Goal: Information Seeking & Learning: Check status

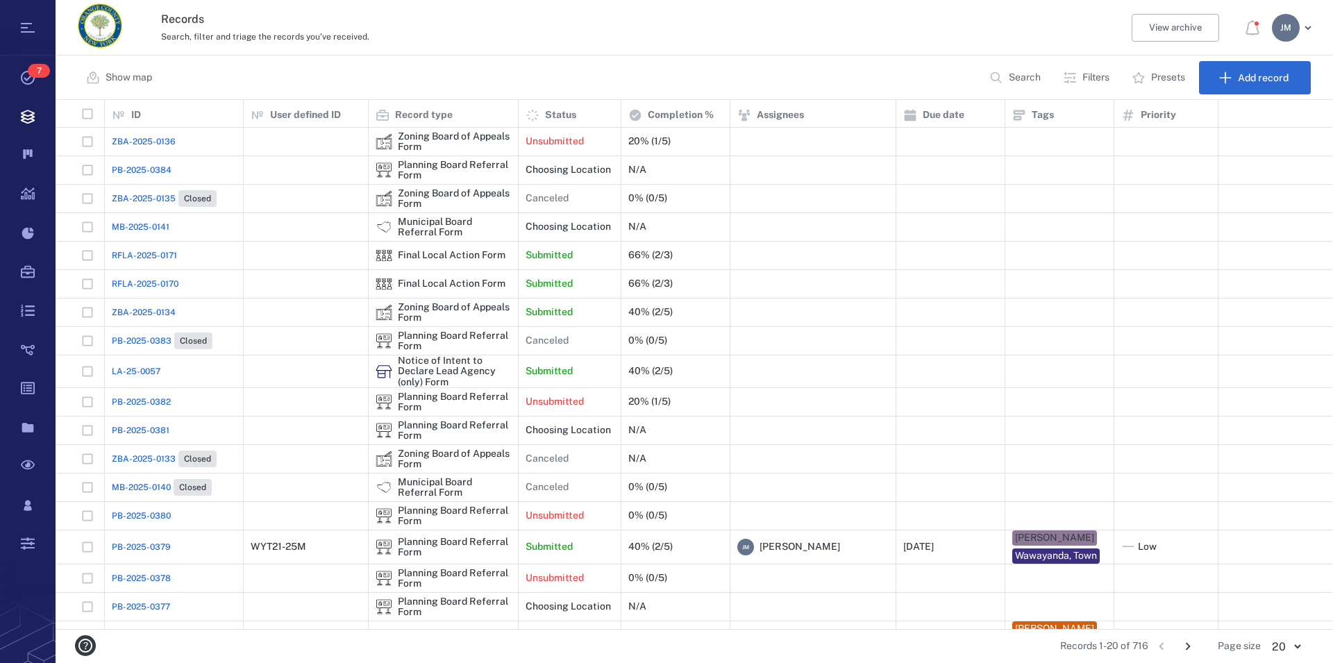
click at [1083, 82] on p "Filters" at bounding box center [1096, 78] width 27 height 14
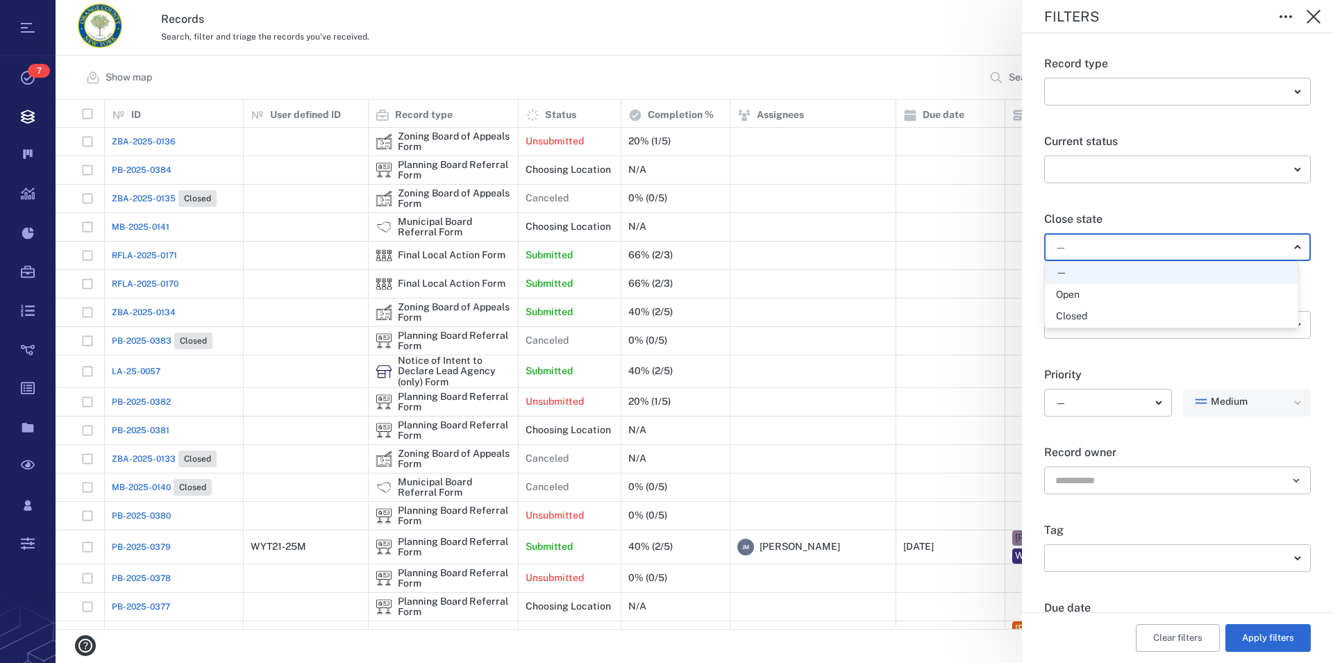
click at [1094, 258] on body "Tasks 7 Records Boards Dashboard Reports Record types Guide steps Rules Form bu…" at bounding box center [666, 331] width 1333 height 663
click at [1076, 289] on div "Open" at bounding box center [1068, 295] width 24 height 14
type input "*****"
click at [1251, 641] on button "Apply filters" at bounding box center [1268, 638] width 85 height 28
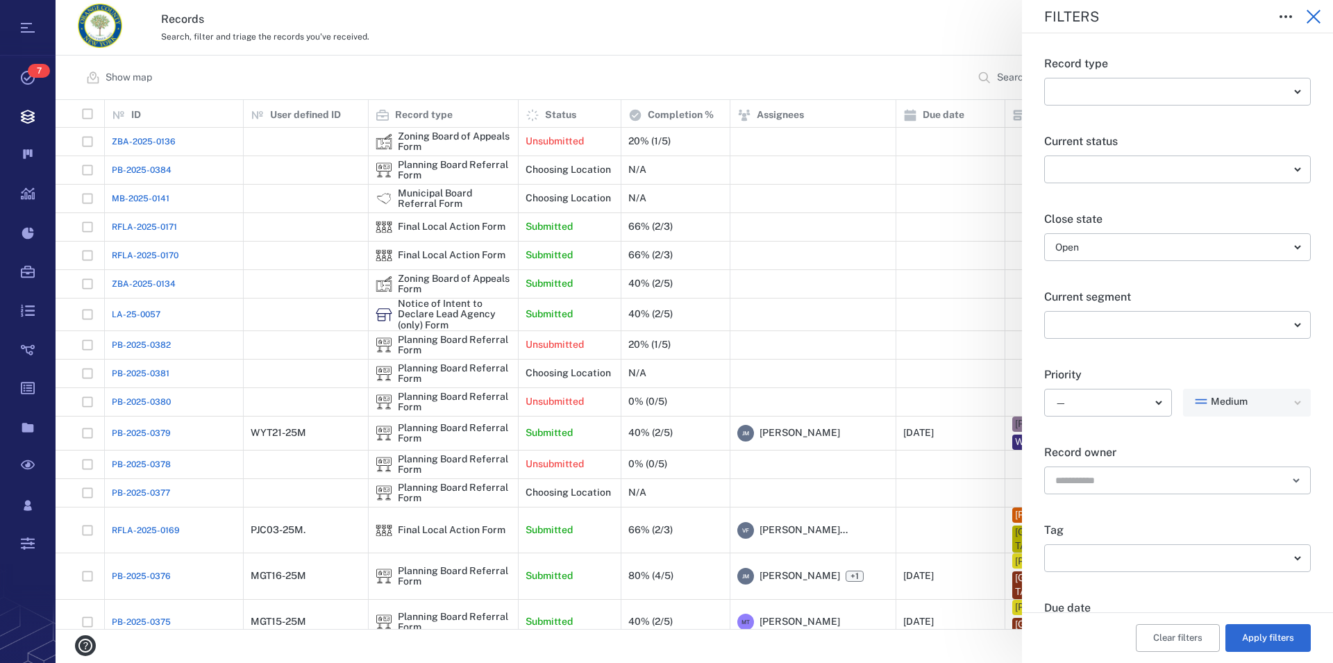
click at [1315, 19] on icon "button" at bounding box center [1314, 17] width 14 height 14
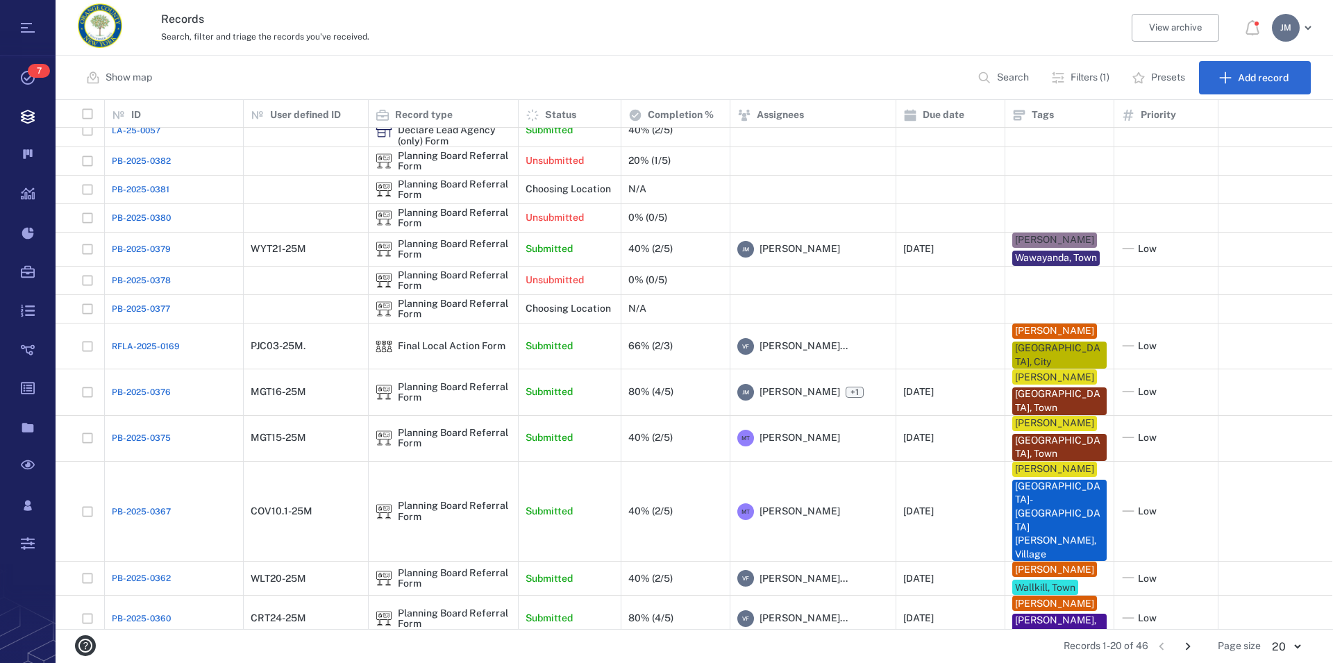
scroll to position [212, 0]
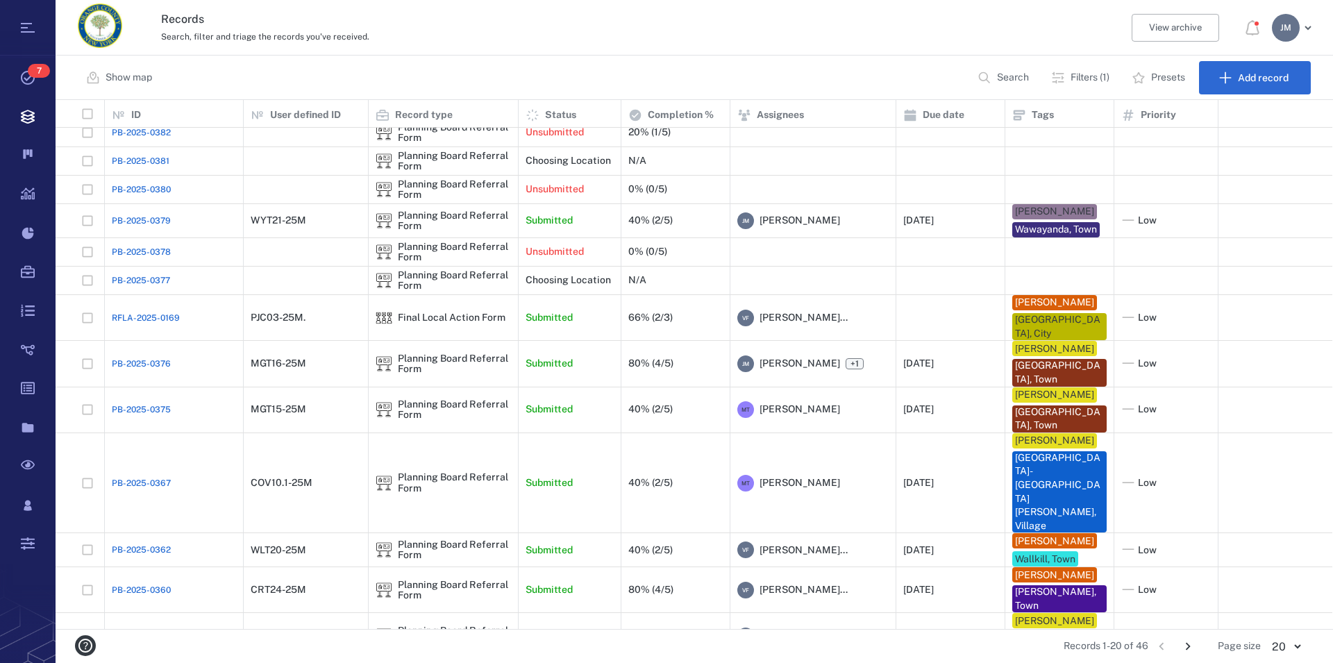
click at [1189, 646] on icon "Go to next page" at bounding box center [1188, 646] width 15 height 15
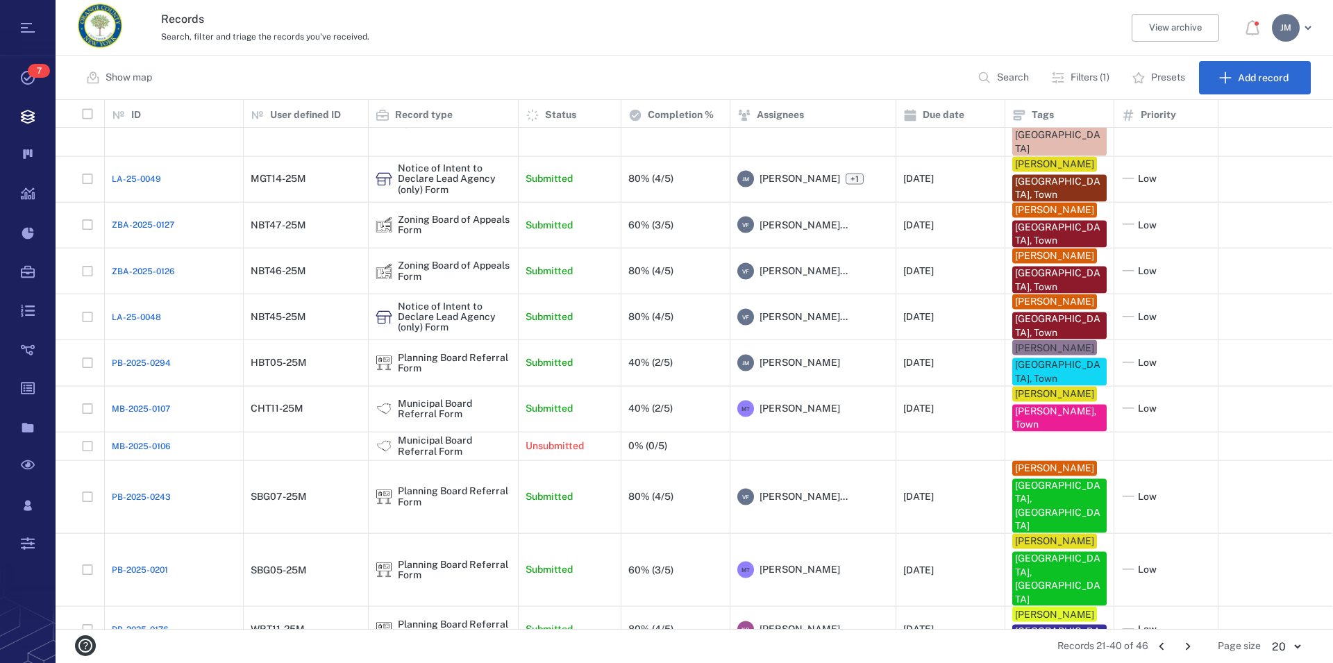
scroll to position [378, 0]
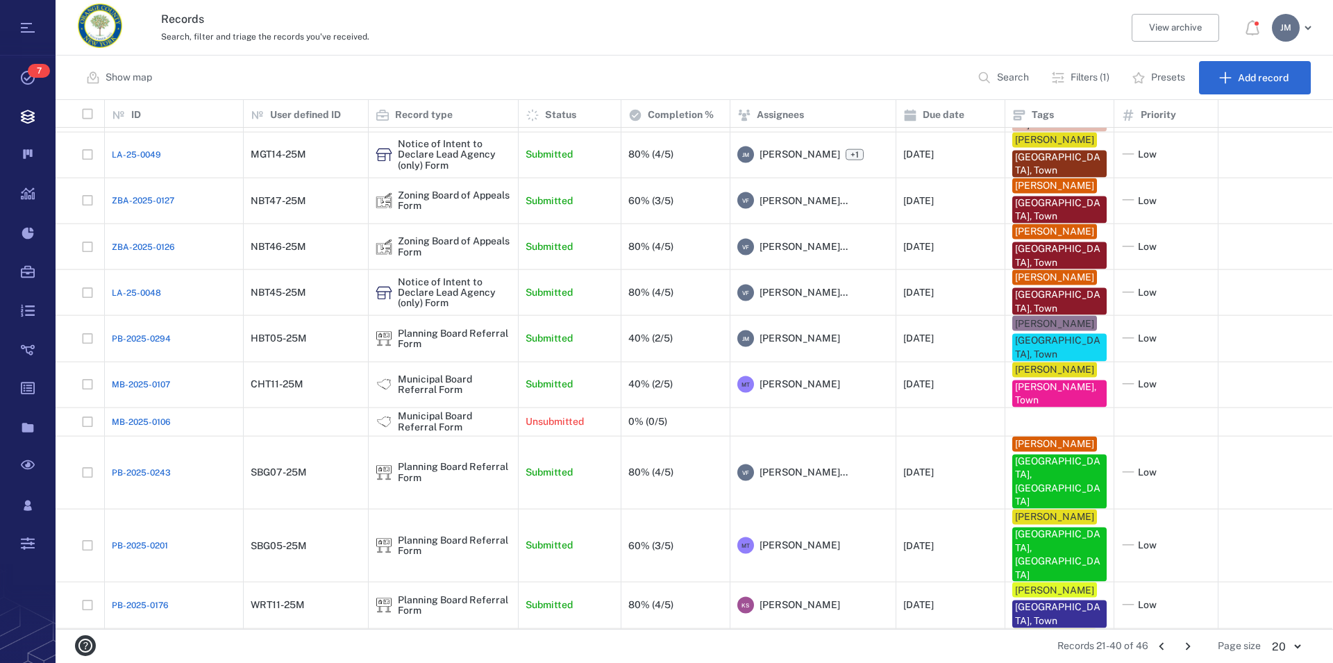
click at [1185, 642] on icon "Go to next page" at bounding box center [1188, 646] width 15 height 15
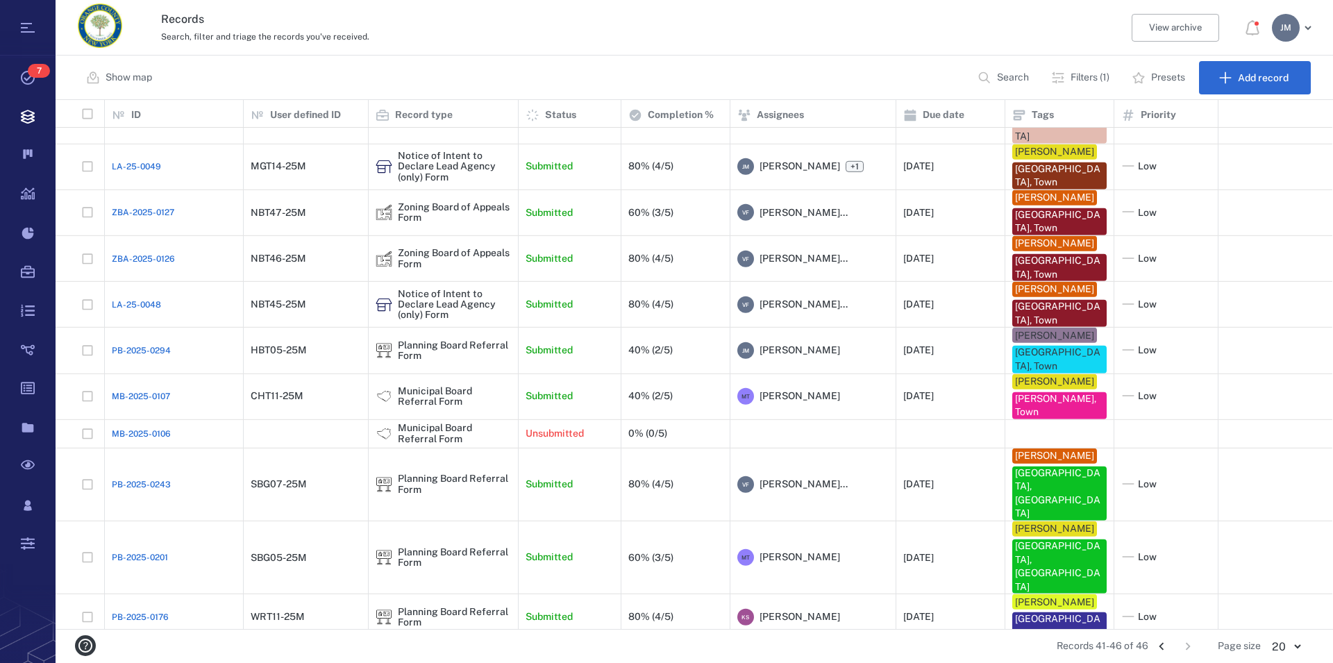
scroll to position [0, 0]
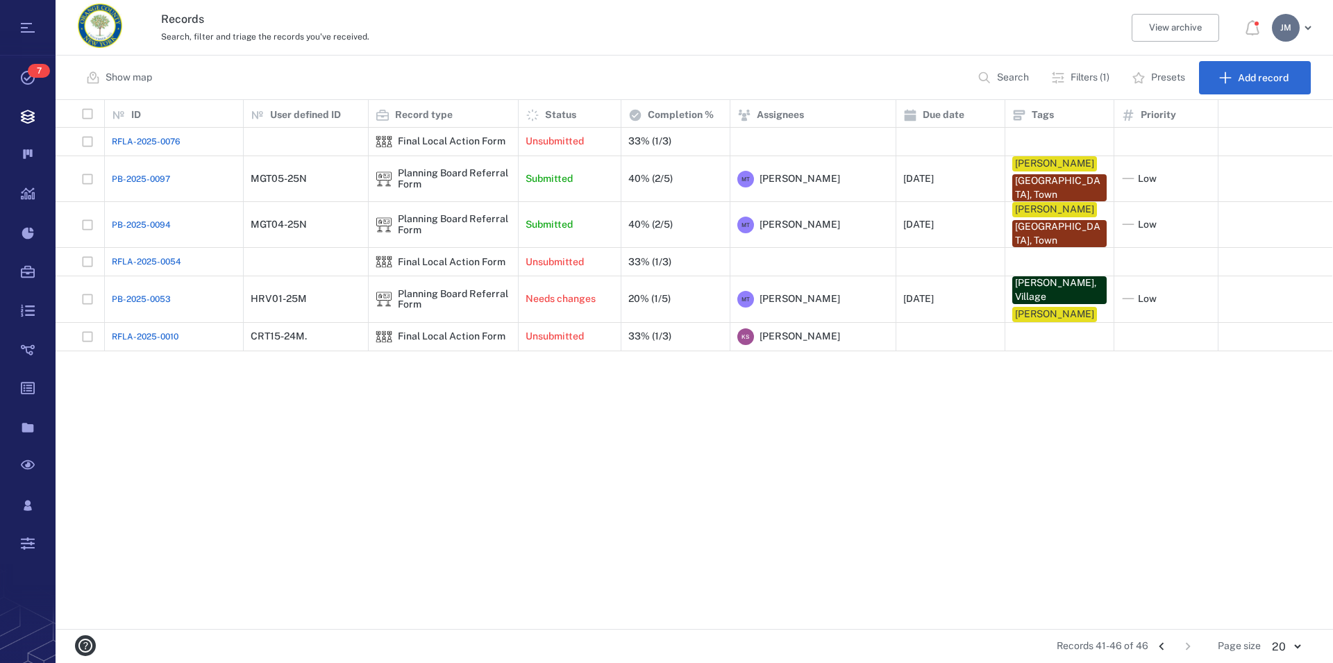
click at [1159, 645] on icon "Go to previous page" at bounding box center [1161, 646] width 15 height 15
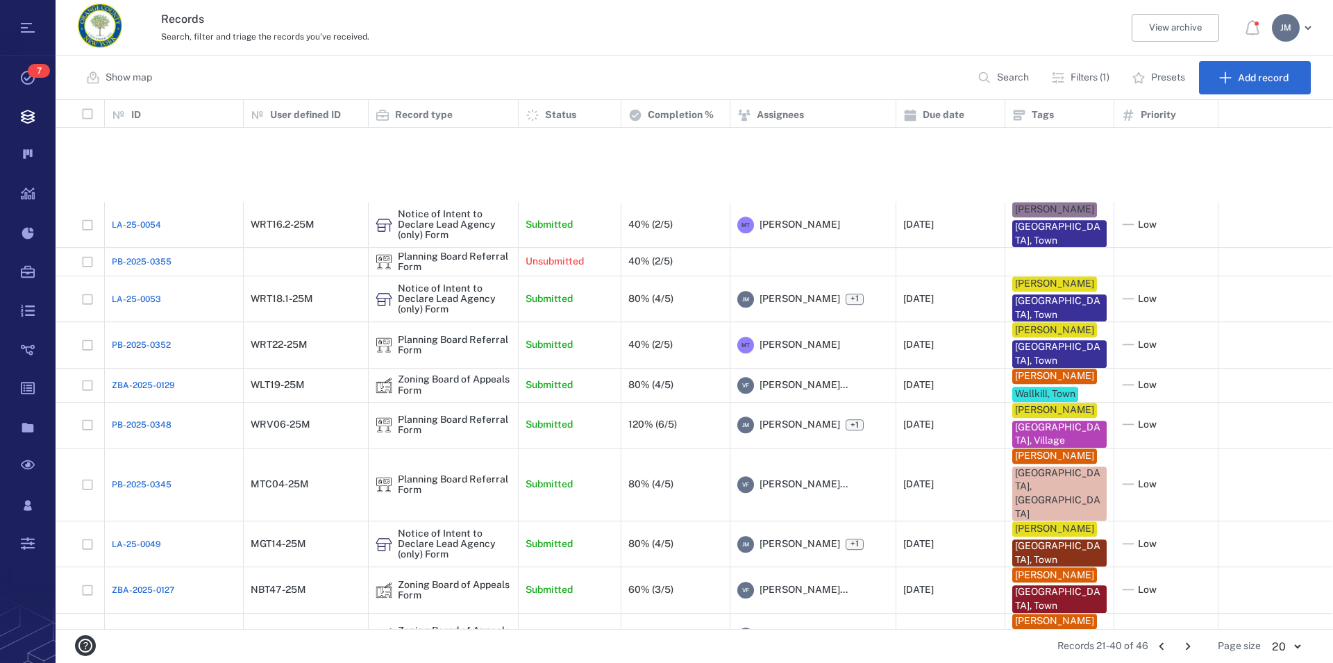
scroll to position [378, 0]
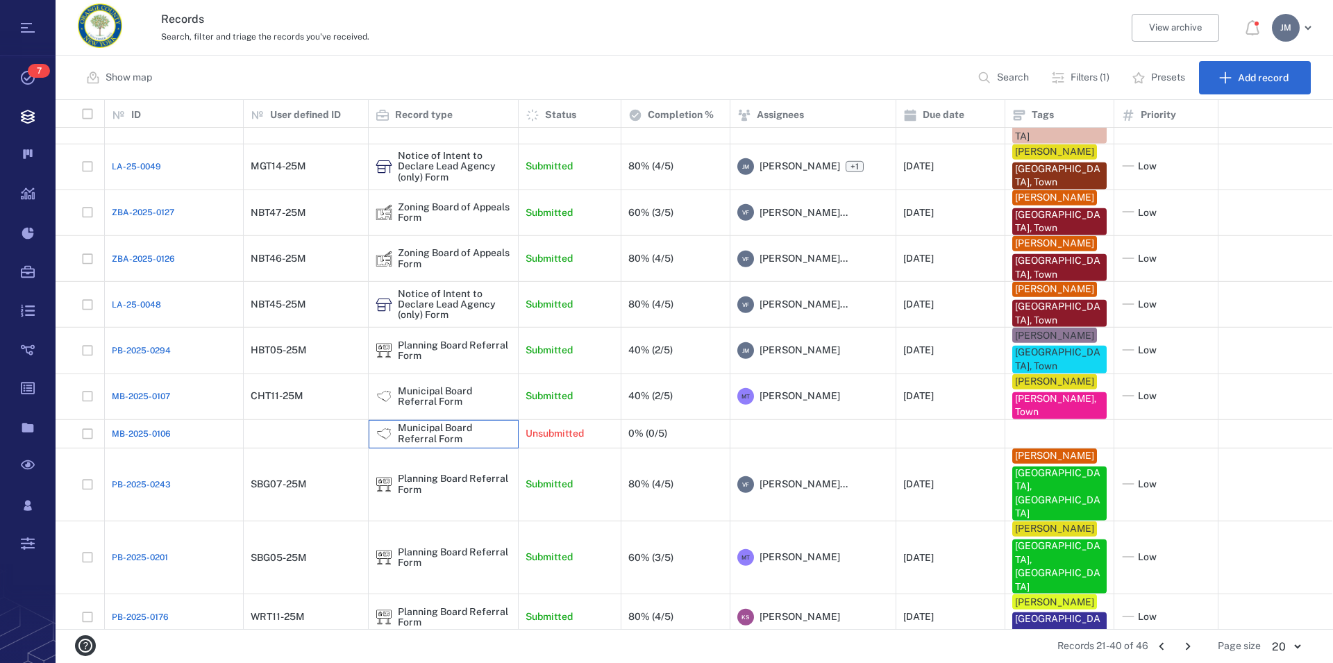
click at [499, 423] on div "Municipal Board Referral Form" at bounding box center [454, 434] width 113 height 22
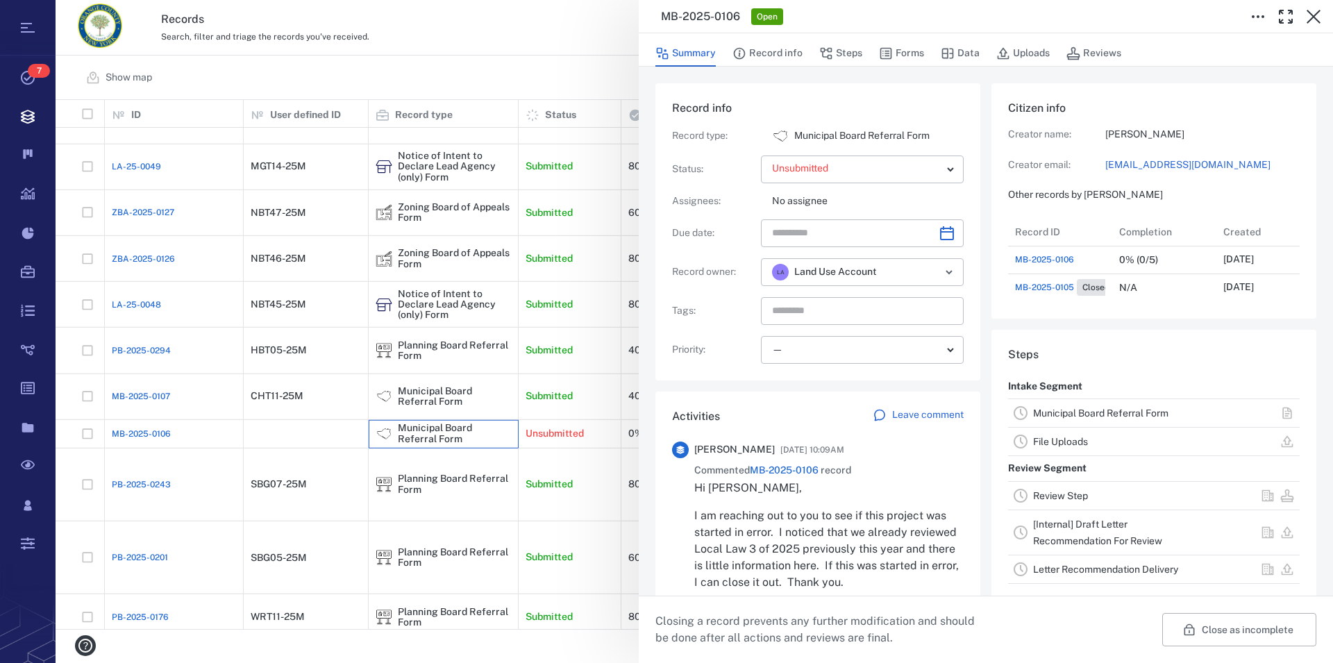
scroll to position [83, 274]
click at [1317, 13] on icon "button" at bounding box center [1314, 17] width 14 height 14
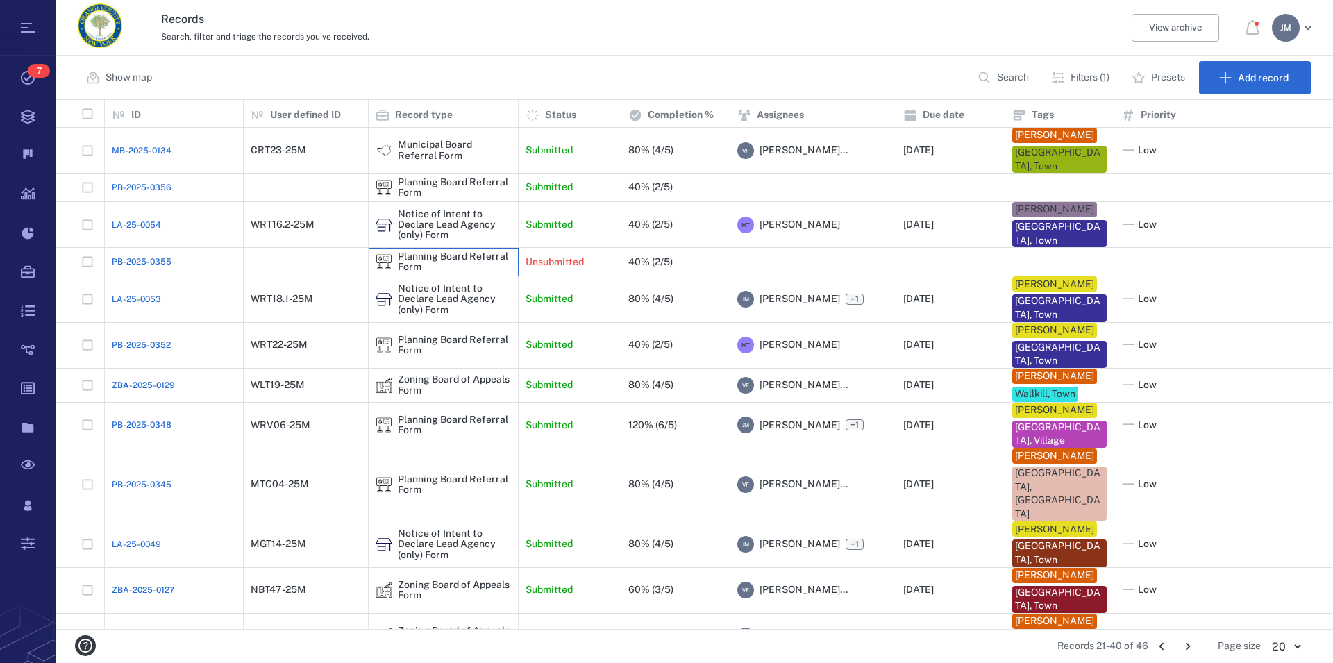
click at [453, 251] on div "Planning Board Referral Form" at bounding box center [454, 262] width 113 height 22
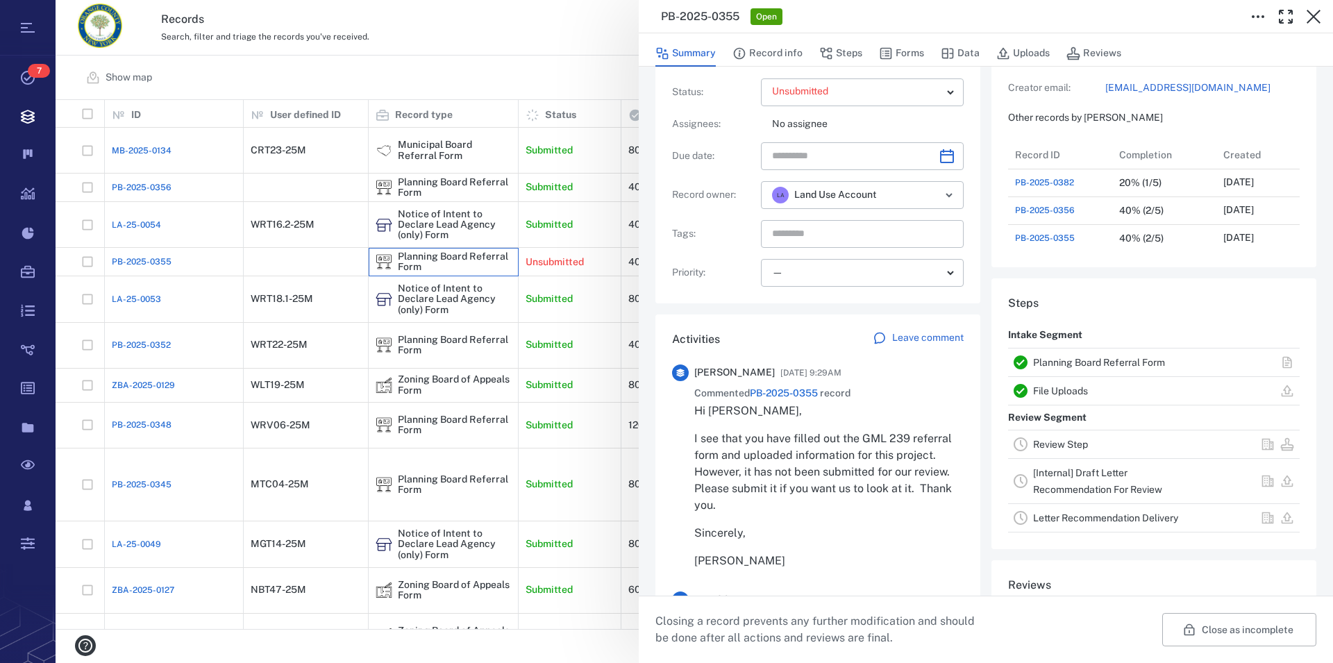
scroll to position [158, 0]
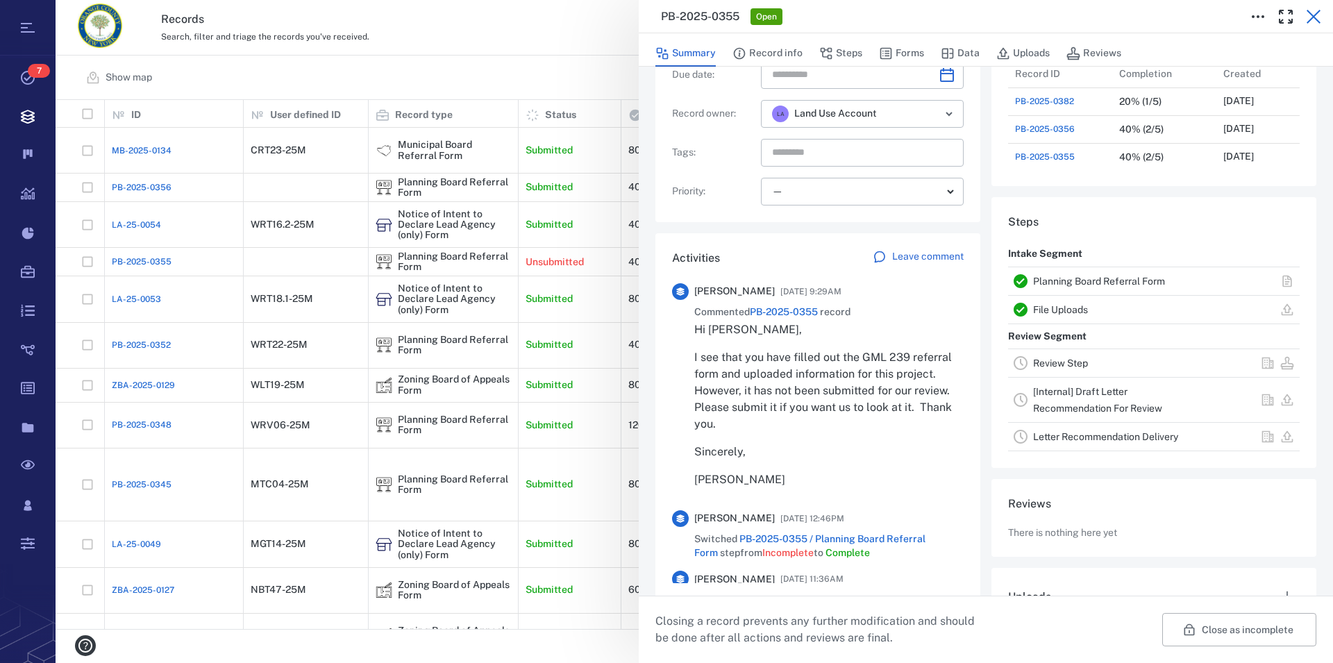
click at [1319, 13] on icon "button" at bounding box center [1314, 16] width 17 height 17
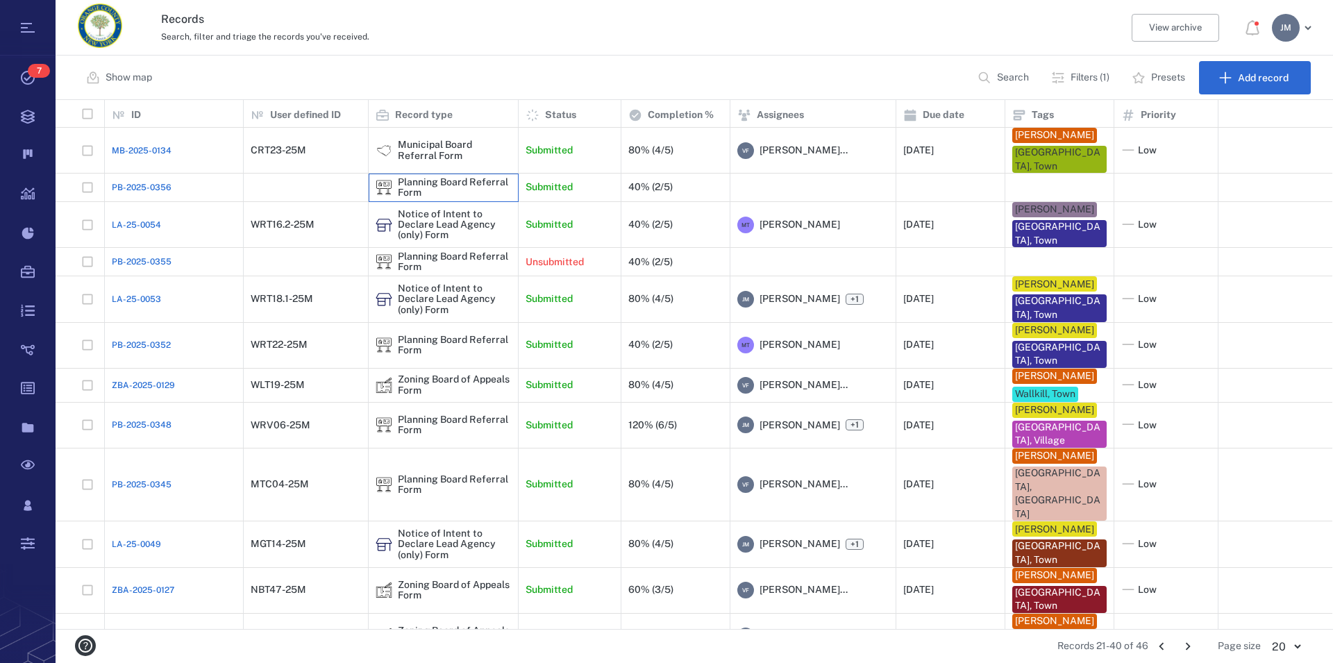
click at [399, 189] on div "Planning Board Referral Form" at bounding box center [454, 188] width 113 height 22
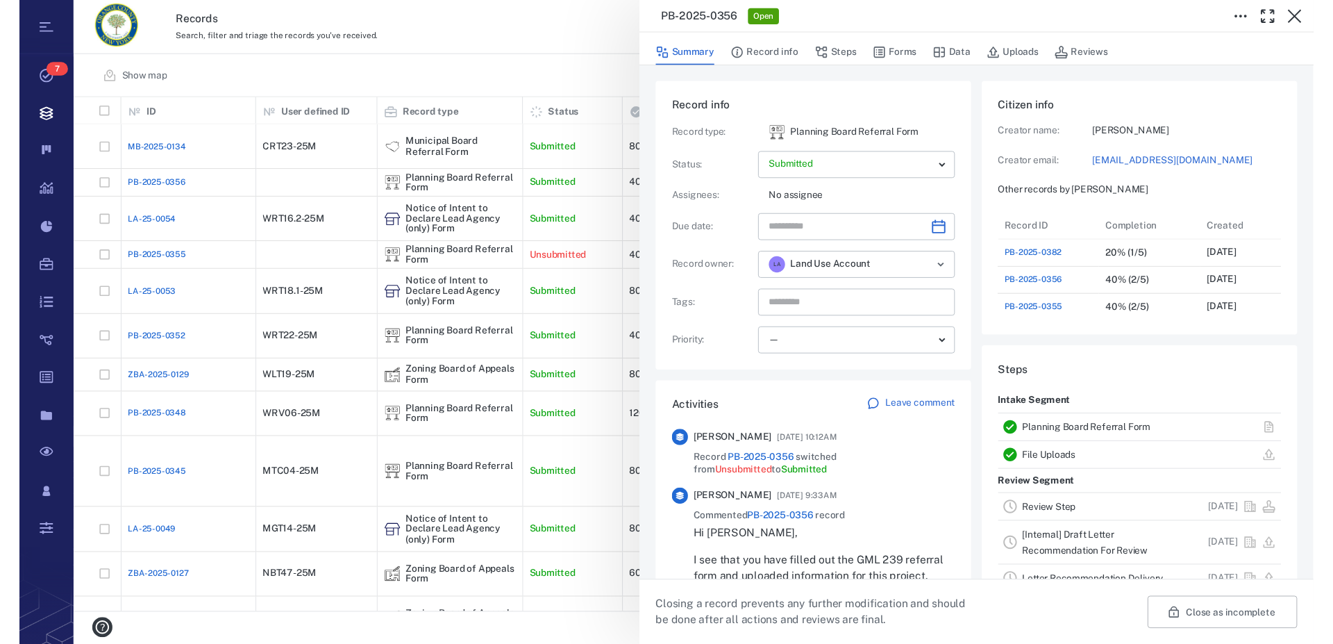
scroll to position [498, 1265]
